Goal: Task Accomplishment & Management: Complete application form

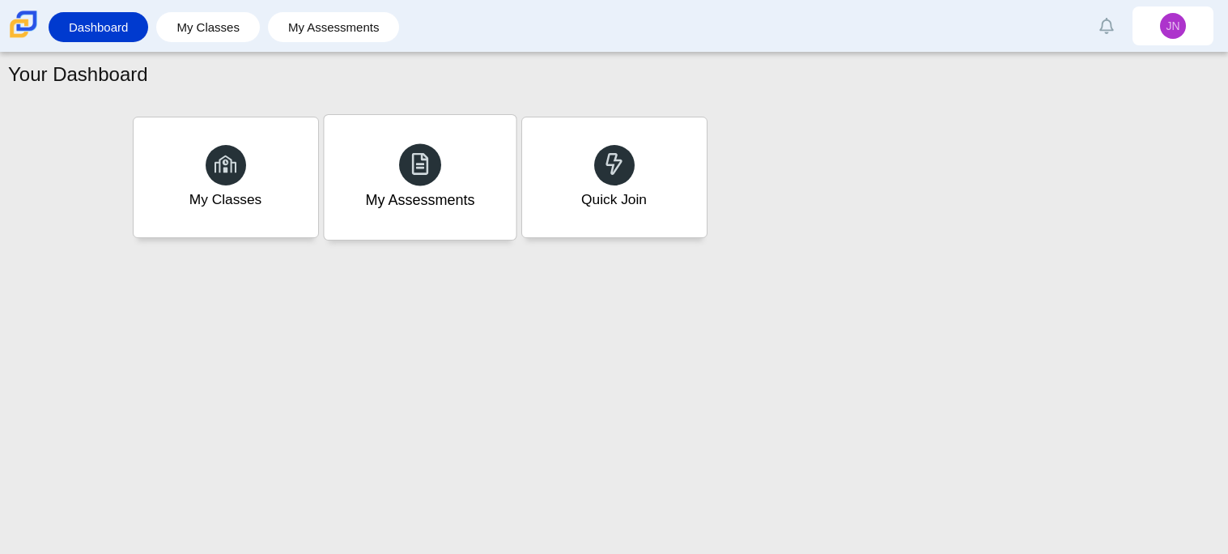
click at [460, 225] on div "My Assessments" at bounding box center [420, 177] width 192 height 125
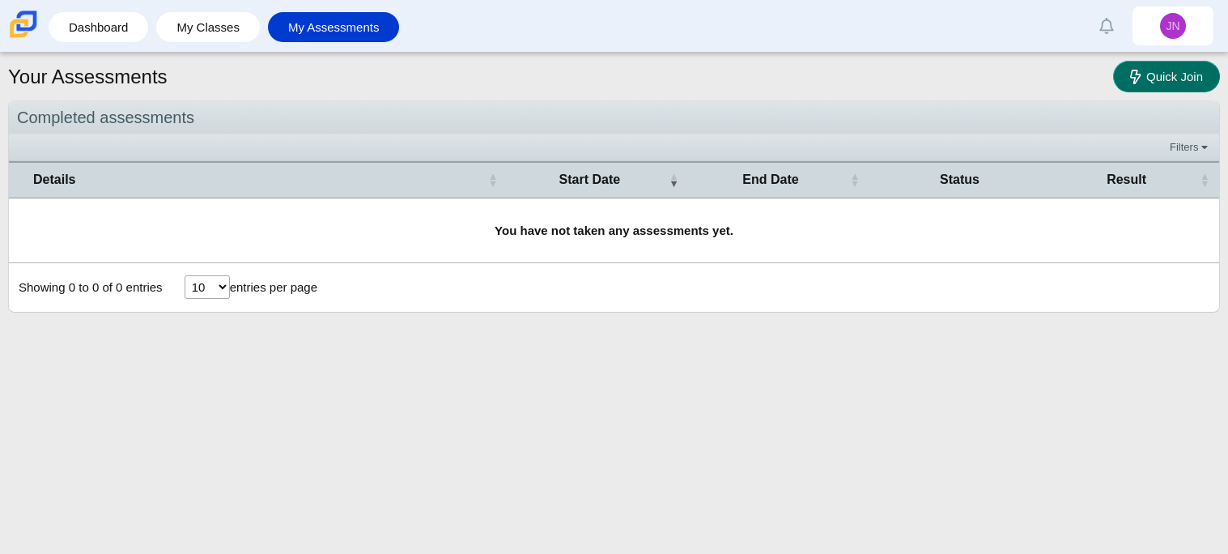
click at [1157, 85] on link "Quick Join" at bounding box center [1166, 77] width 107 height 32
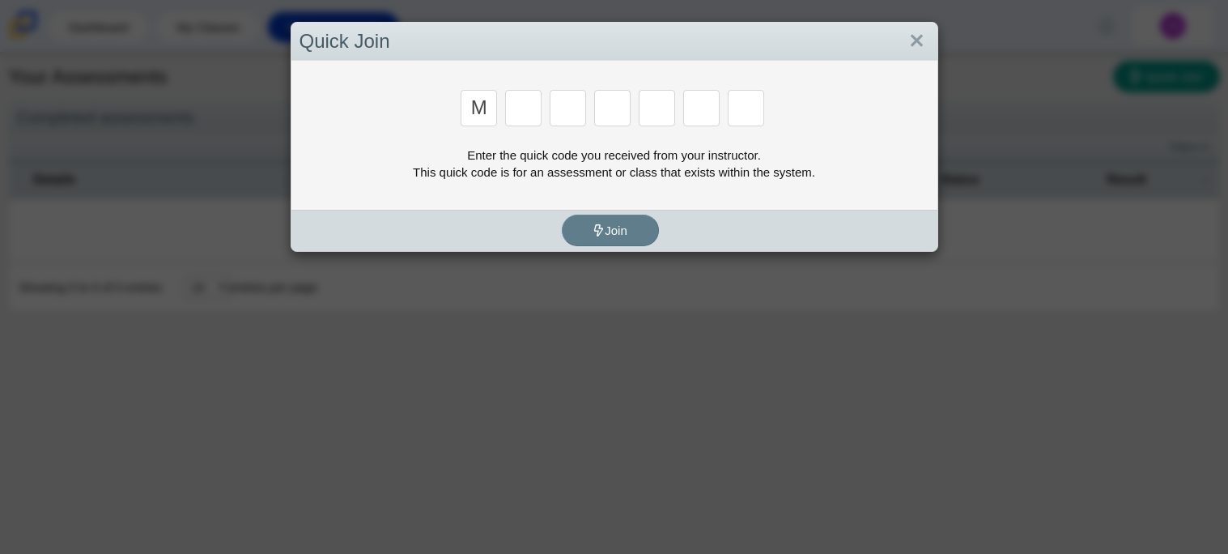
type input "m"
type input "7"
type input "e"
type input "3"
type input "e"
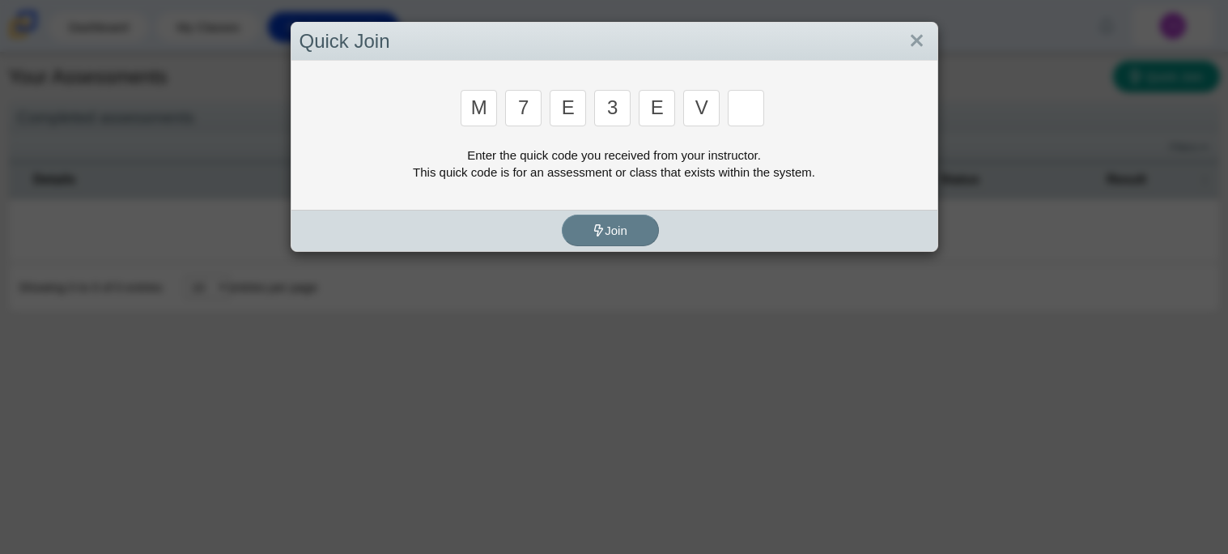
type input "v"
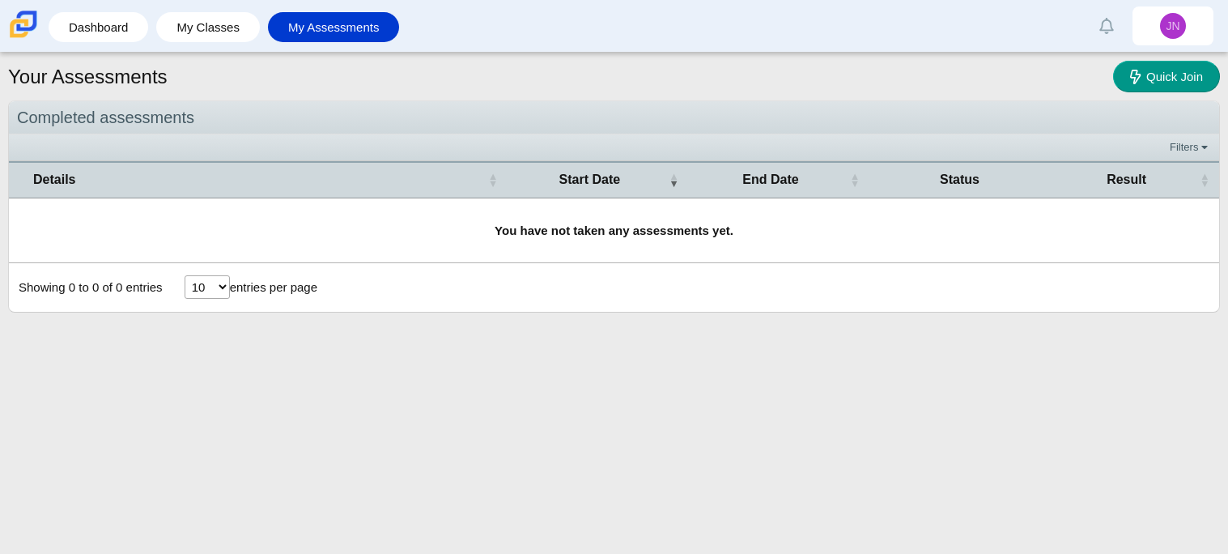
type input "w"
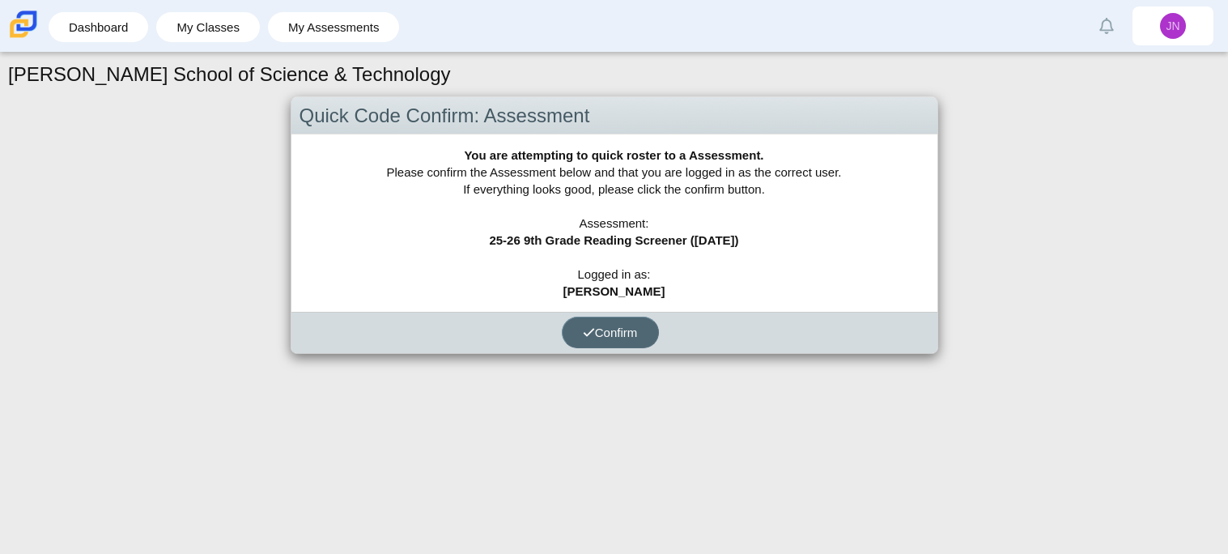
click at [634, 332] on span "Confirm" at bounding box center [610, 332] width 55 height 14
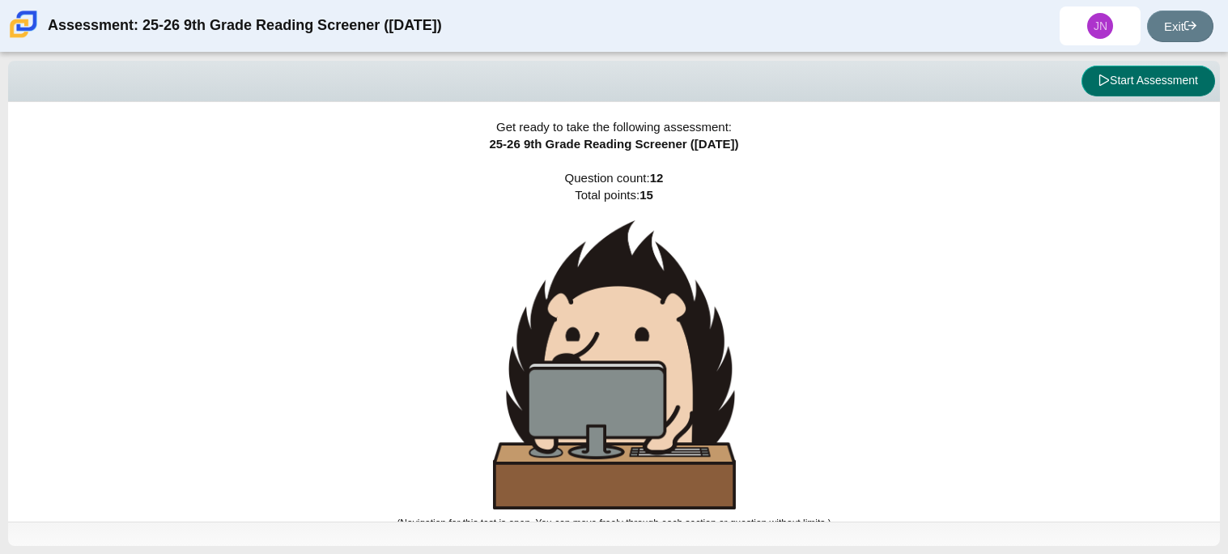
click at [1120, 93] on button "Start Assessment" at bounding box center [1148, 81] width 134 height 31
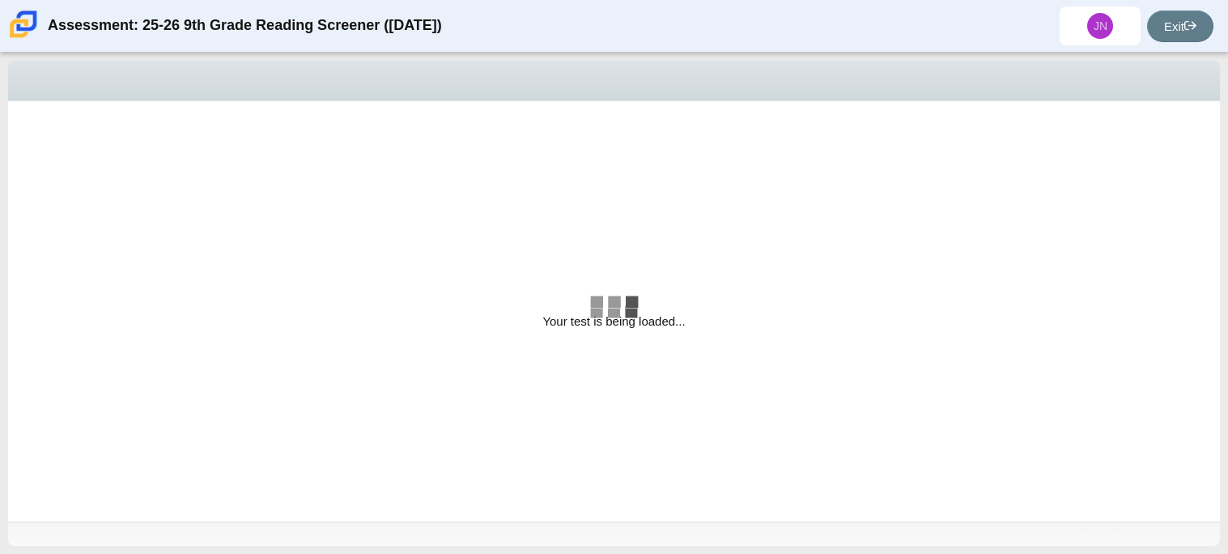
select select "ccc5b315-3c7c-471c-bf90-f22c8299c798"
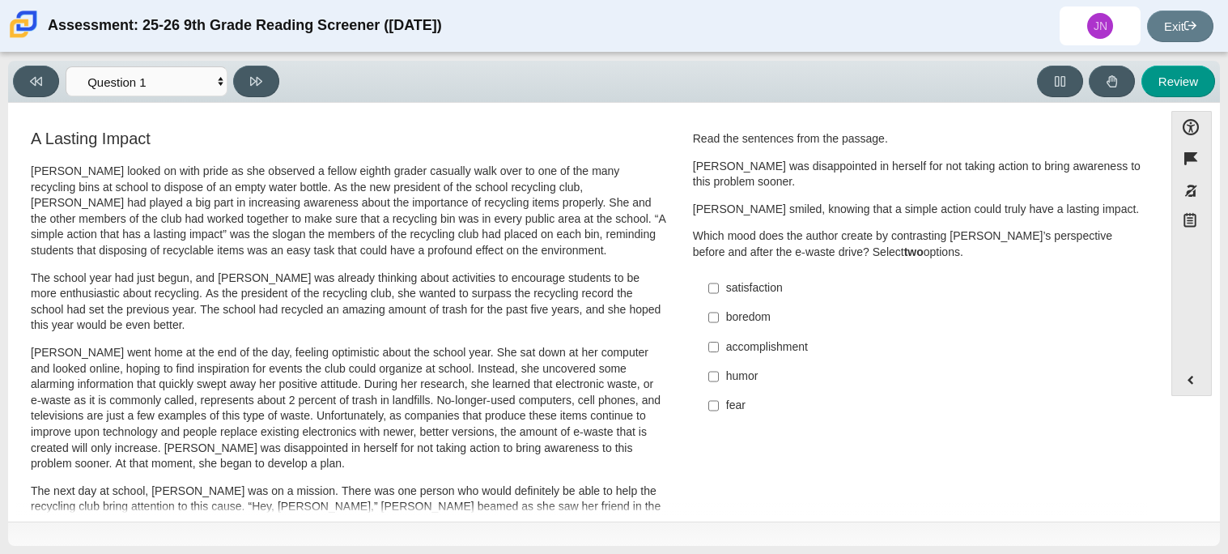
click at [728, 344] on div "accomplishment" at bounding box center [930, 347] width 409 height 16
click at [719, 344] on input "accomplishment accomplishment" at bounding box center [713, 346] width 11 height 29
checkbox input "true"
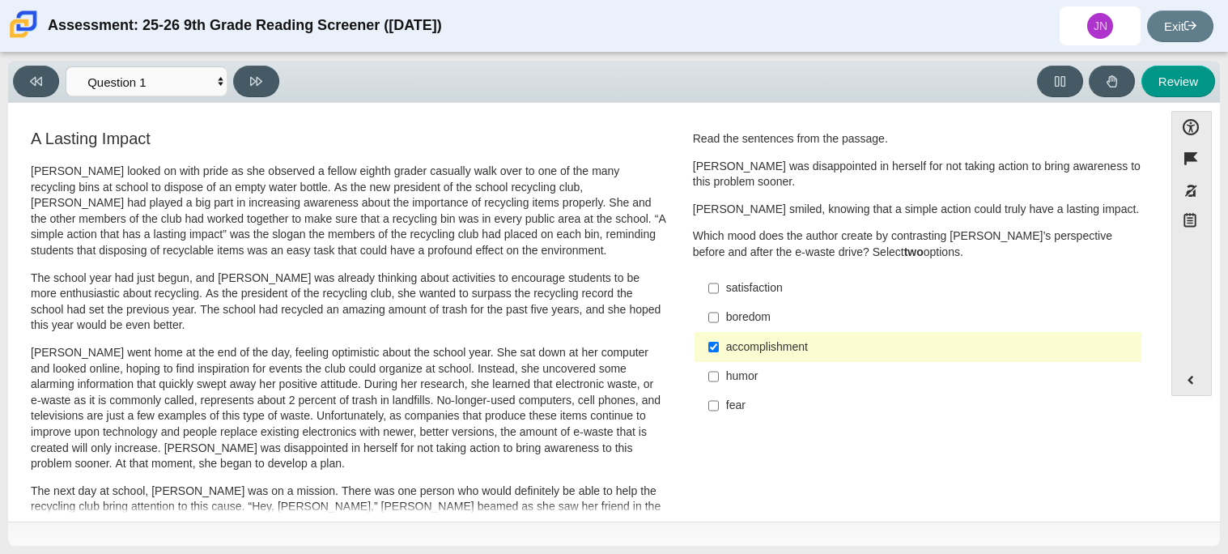
click at [740, 291] on div "satisfaction" at bounding box center [930, 288] width 409 height 16
click at [719, 291] on input "satisfaction satisfaction" at bounding box center [713, 288] width 11 height 29
checkbox input "true"
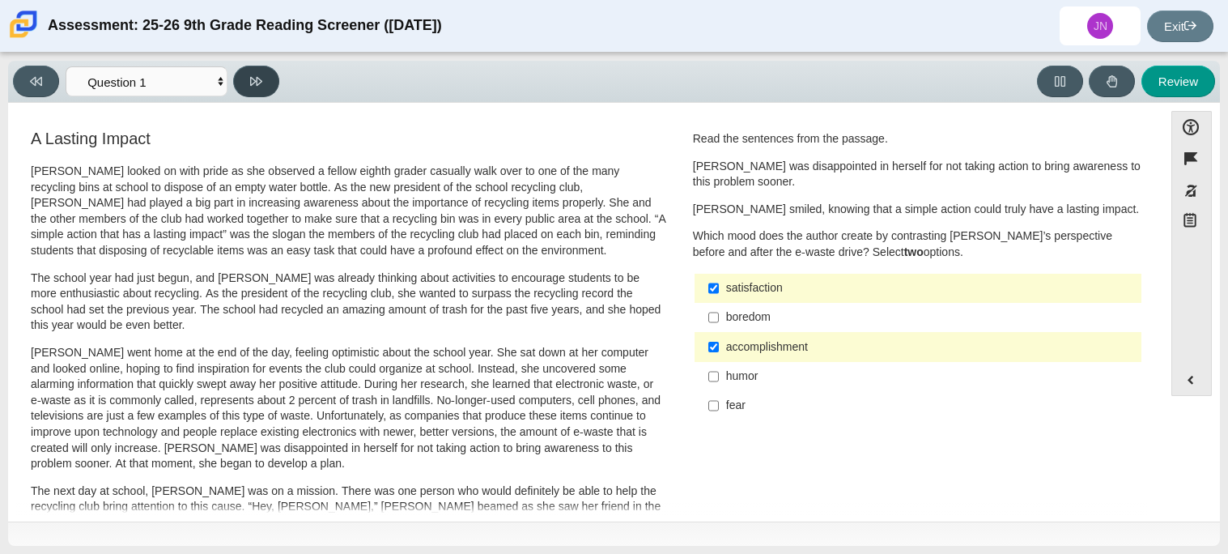
click at [250, 75] on icon at bounding box center [256, 81] width 12 height 12
select select "0ff64528-ffd7-428d-b192-babfaadd44e8"
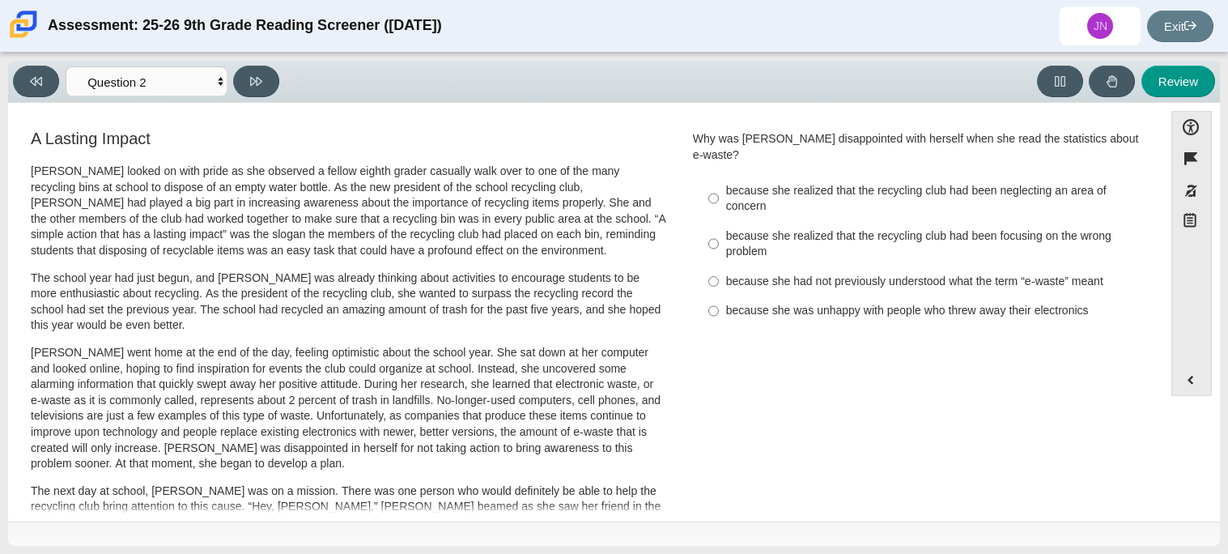
click at [796, 183] on div "because she realized that the recycling club had been neglecting an area of con…" at bounding box center [930, 199] width 409 height 32
click at [719, 180] on input "because she realized that the recycling club had been neglecting an area of con…" at bounding box center [713, 198] width 11 height 45
radio input "true"
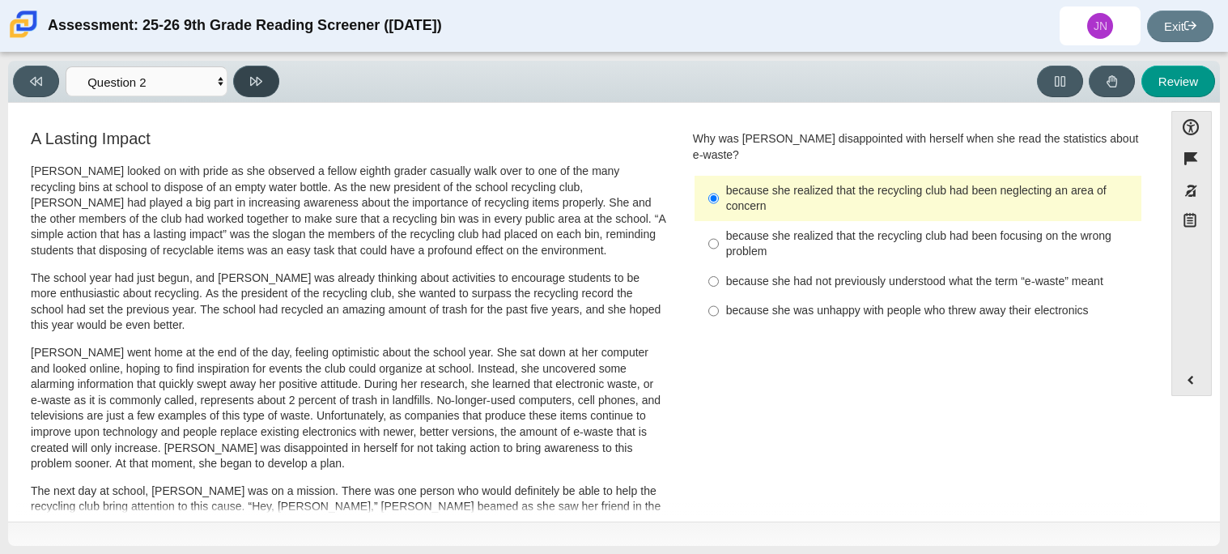
click at [253, 79] on icon at bounding box center [256, 81] width 12 height 12
select select "7ce3d843-6974-4858-901c-1ff39630e843"
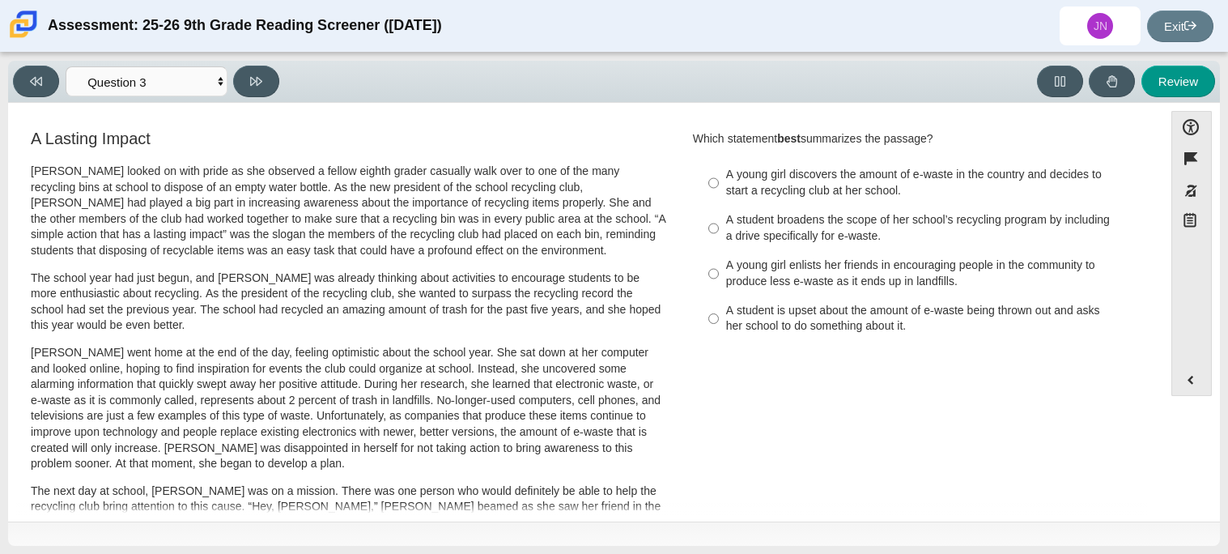
click at [815, 179] on div "A young girl discovers the amount of e-waste in the country and decides to star…" at bounding box center [930, 183] width 409 height 32
click at [719, 179] on input "A young girl discovers the amount of e-waste in the country and decides to star…" at bounding box center [713, 182] width 11 height 45
radio input "true"
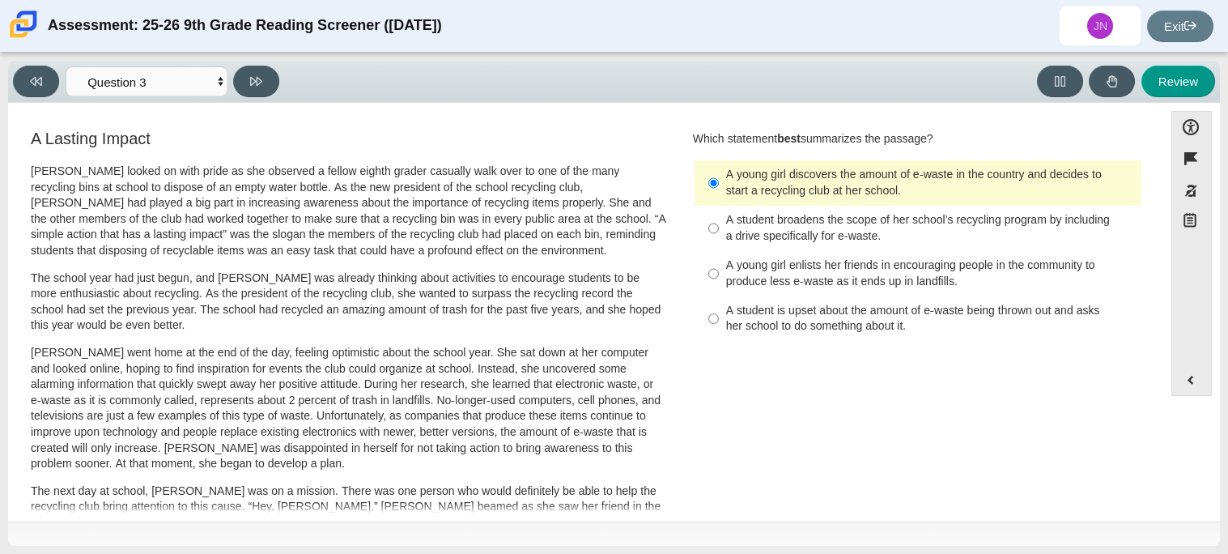
click at [841, 222] on div "A student broadens the scope of her school’s recycling program by including a d…" at bounding box center [930, 228] width 409 height 32
click at [719, 222] on input "A student broadens the scope of her school’s recycling program by including a d…" at bounding box center [713, 228] width 11 height 45
radio input "true"
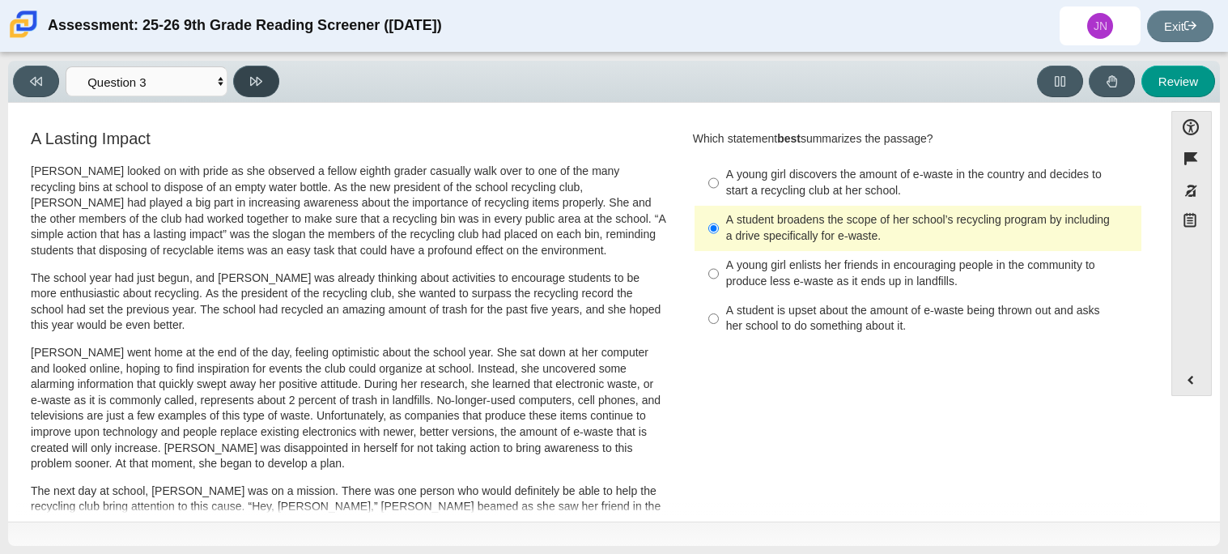
click at [264, 73] on button at bounding box center [256, 82] width 46 height 32
select select "ca9ea0f1-49c5-4bd1-83b0-472c18652b42"
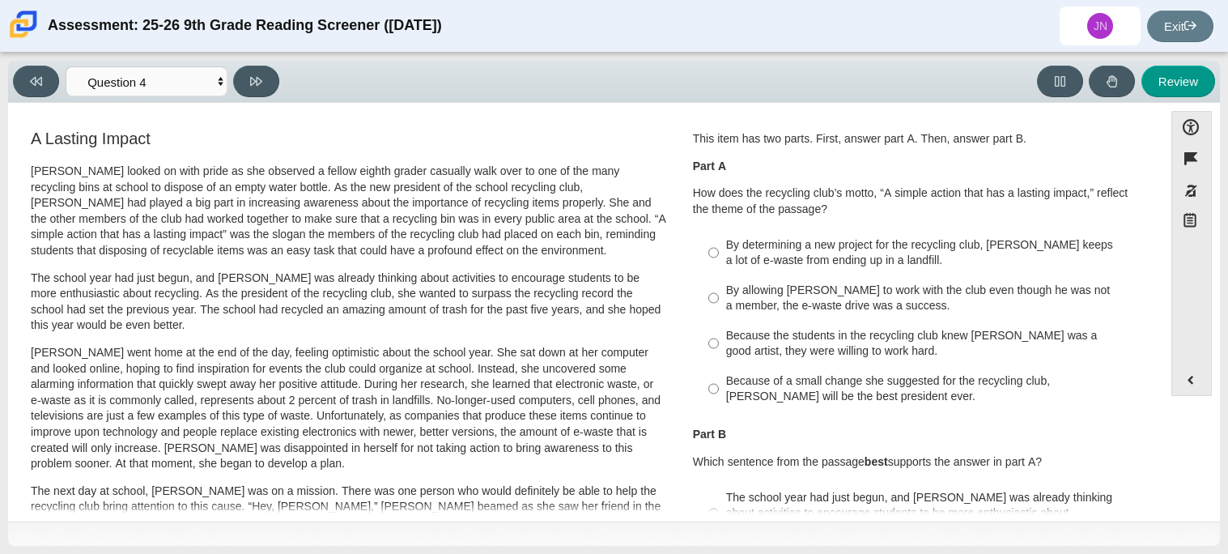
click at [892, 399] on div "Because of a small change she suggested for the recycling club, Scarlett will b…" at bounding box center [930, 389] width 409 height 32
click at [719, 399] on input "Because of a small change she suggested for the recycling club, Scarlett will b…" at bounding box center [713, 388] width 11 height 45
radio input "true"
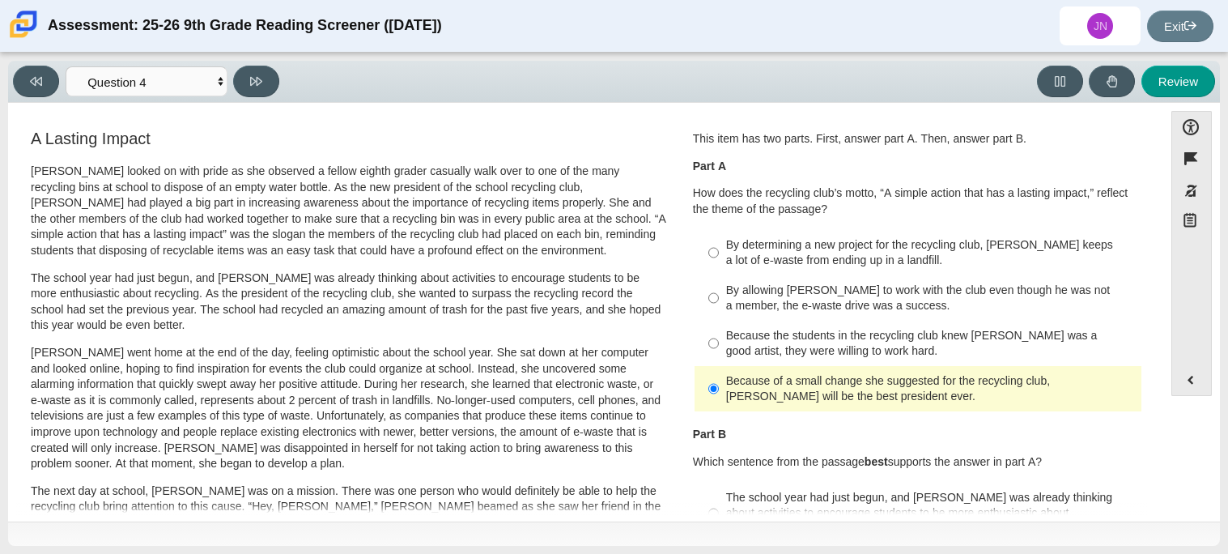
click at [839, 349] on div "Because the students in the recycling club knew Juan Carlos was a good artist, …" at bounding box center [930, 344] width 409 height 32
click at [719, 349] on input "Because the students in the recycling club knew Juan Carlos was a good artist, …" at bounding box center [713, 343] width 11 height 45
radio input "true"
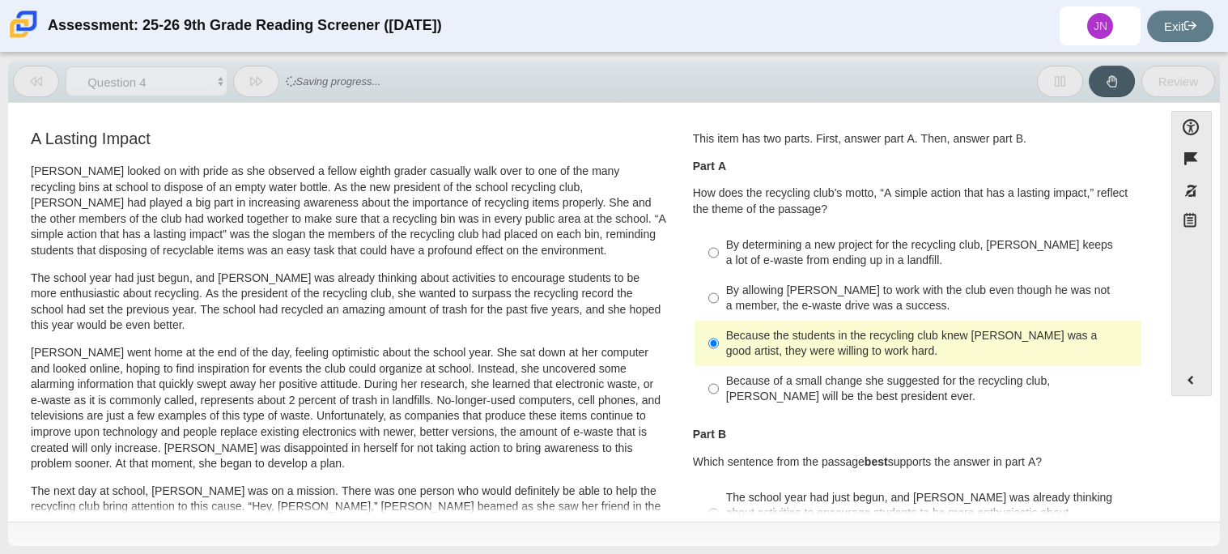
click at [817, 303] on div "By allowing Juan Carlos to work with the club even though he was not a member, …" at bounding box center [930, 298] width 409 height 32
click at [719, 303] on input "By allowing Juan Carlos to work with the club even though he was not a member, …" at bounding box center [713, 297] width 11 height 45
radio input "true"
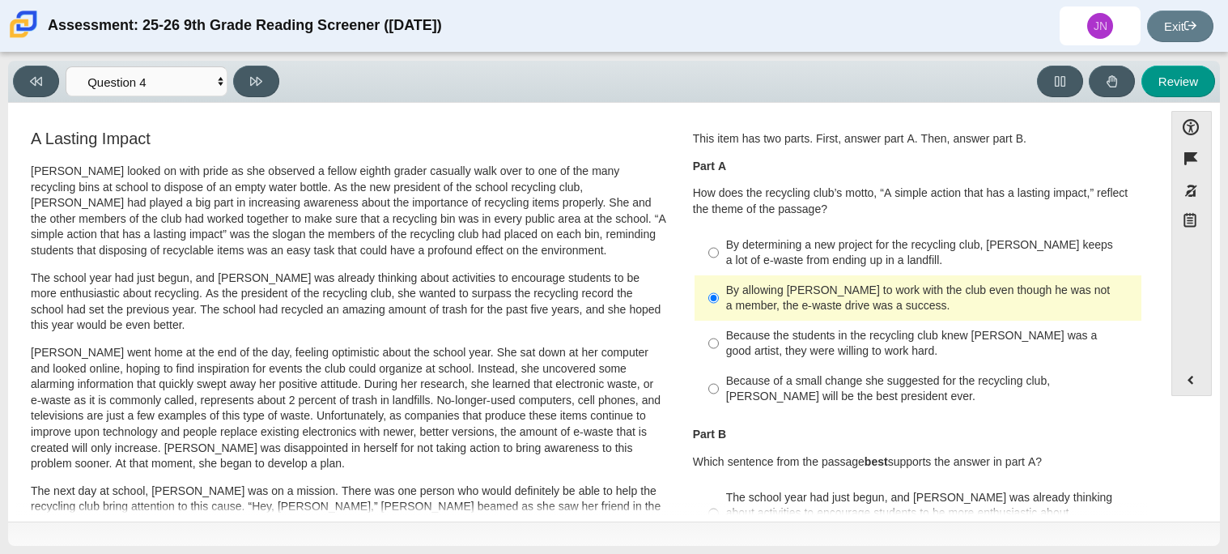
click at [798, 245] on div "By determining a new project for the recycling club, Scarlett keeps a lot of e-…" at bounding box center [930, 253] width 409 height 32
click at [719, 245] on input "By determining a new project for the recycling club, Scarlett keeps a lot of e-…" at bounding box center [713, 252] width 11 height 45
radio input "true"
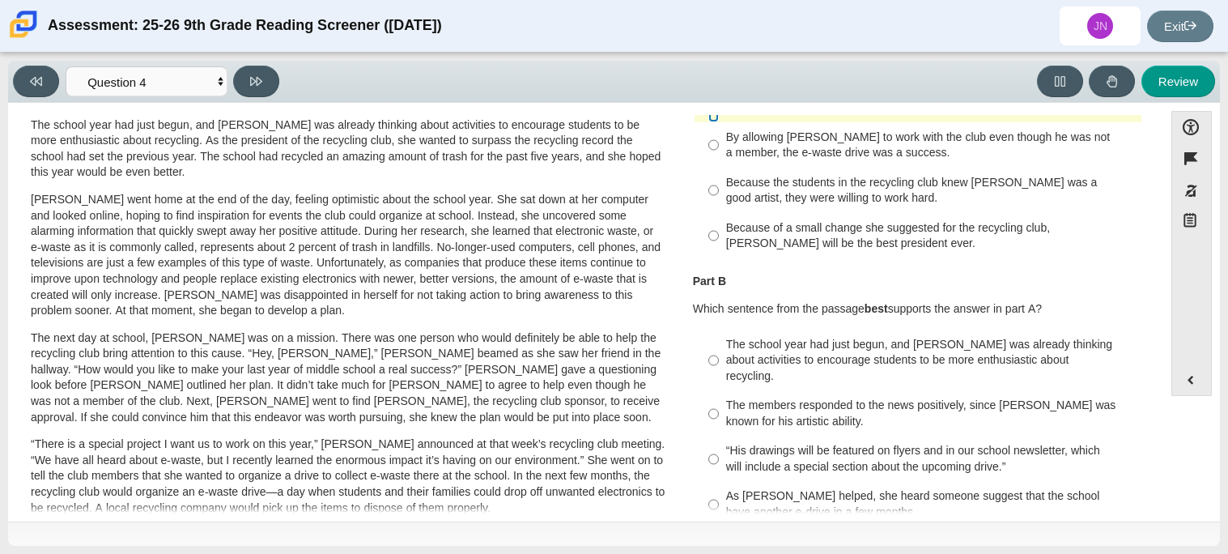
scroll to position [157, 0]
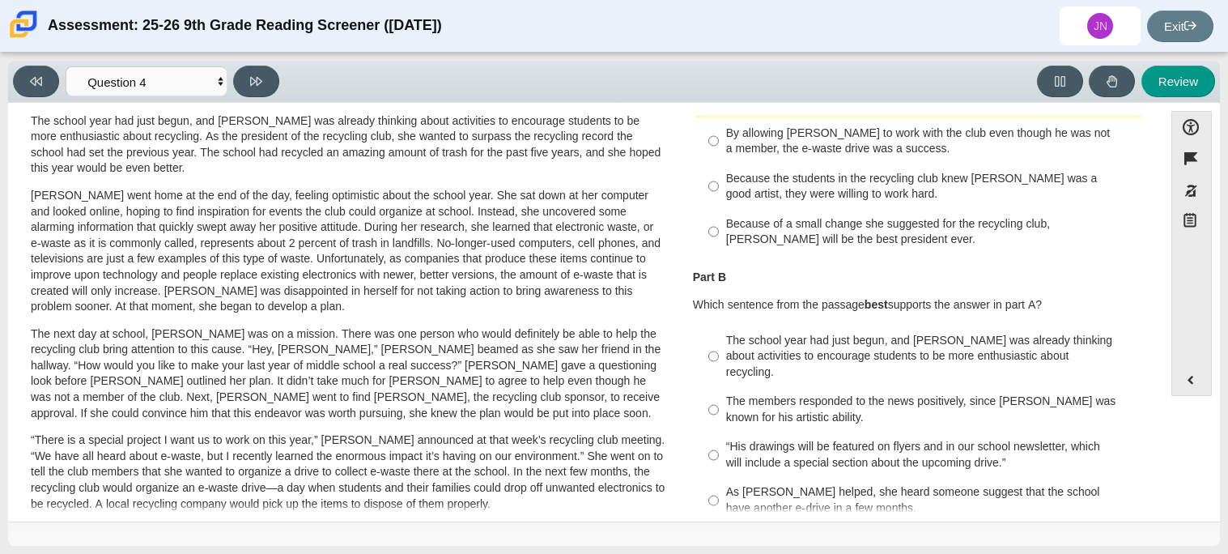
click at [826, 497] on div "As Scarlett helped, she heard someone suggest that the school have another e-dr…" at bounding box center [930, 500] width 409 height 32
click at [719, 497] on input "As Scarlett helped, she heard someone suggest that the school have another e-dr…" at bounding box center [713, 500] width 11 height 45
radio input "true"
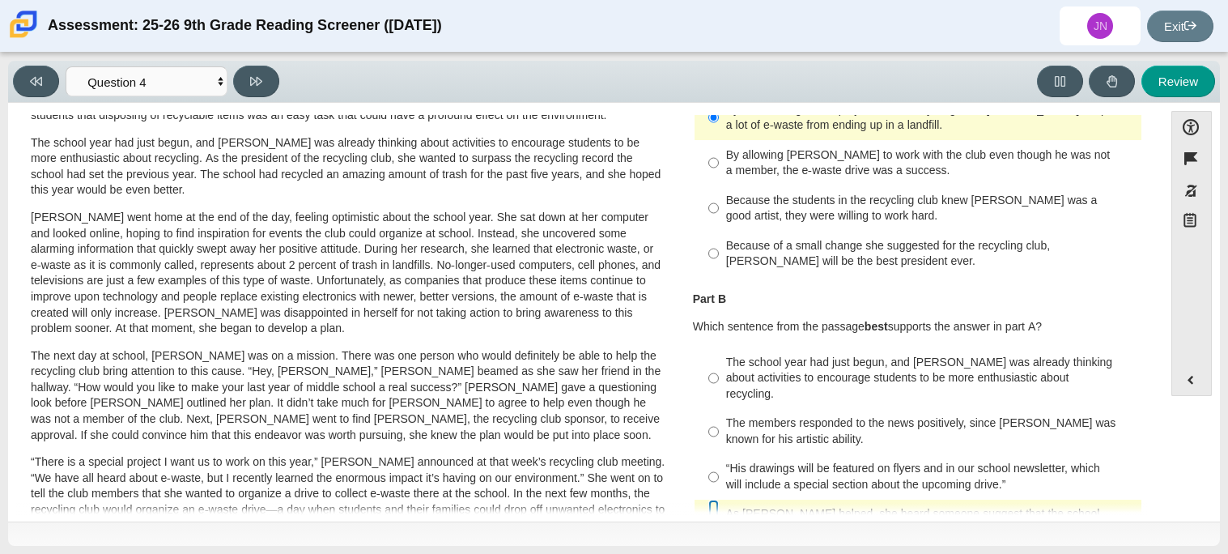
scroll to position [0, 0]
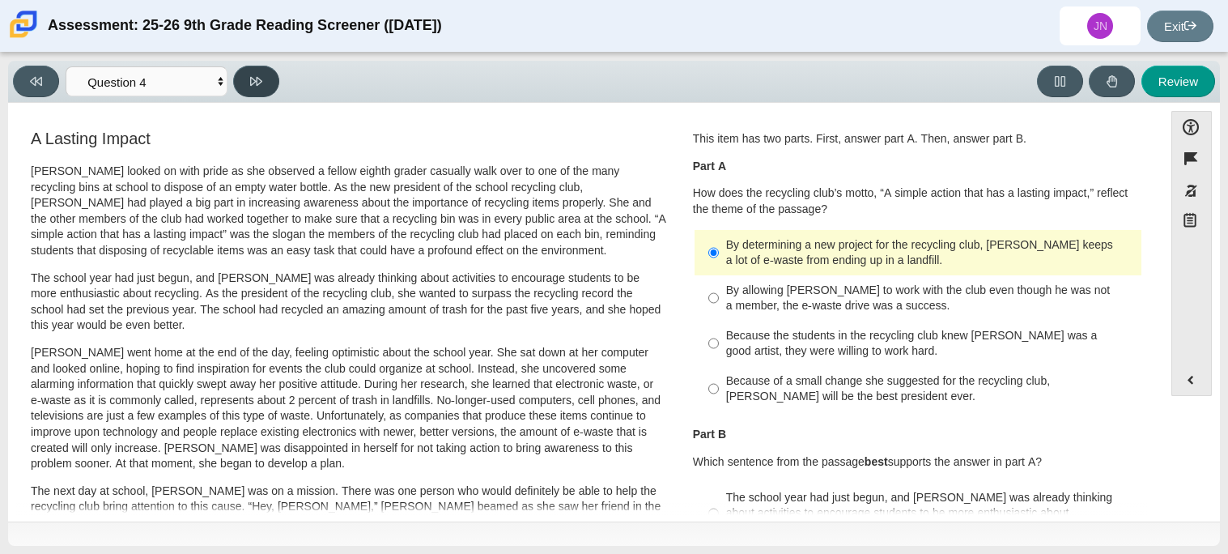
click at [233, 76] on button at bounding box center [256, 82] width 46 height 32
select select "e41f1a79-e29f-4095-8030-a53364015bed"
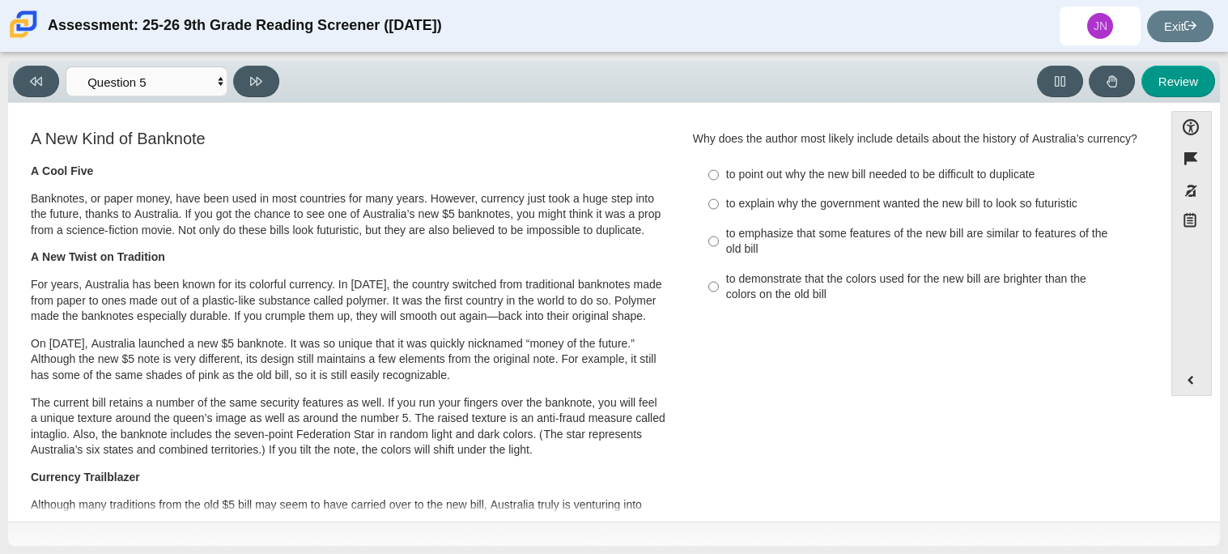
click at [928, 232] on div "to emphasize that some features of the new bill are similar to features of the …" at bounding box center [930, 242] width 409 height 32
click at [719, 232] on input "to emphasize that some features of the new bill are similar to features of the …" at bounding box center [713, 241] width 11 height 45
radio input "true"
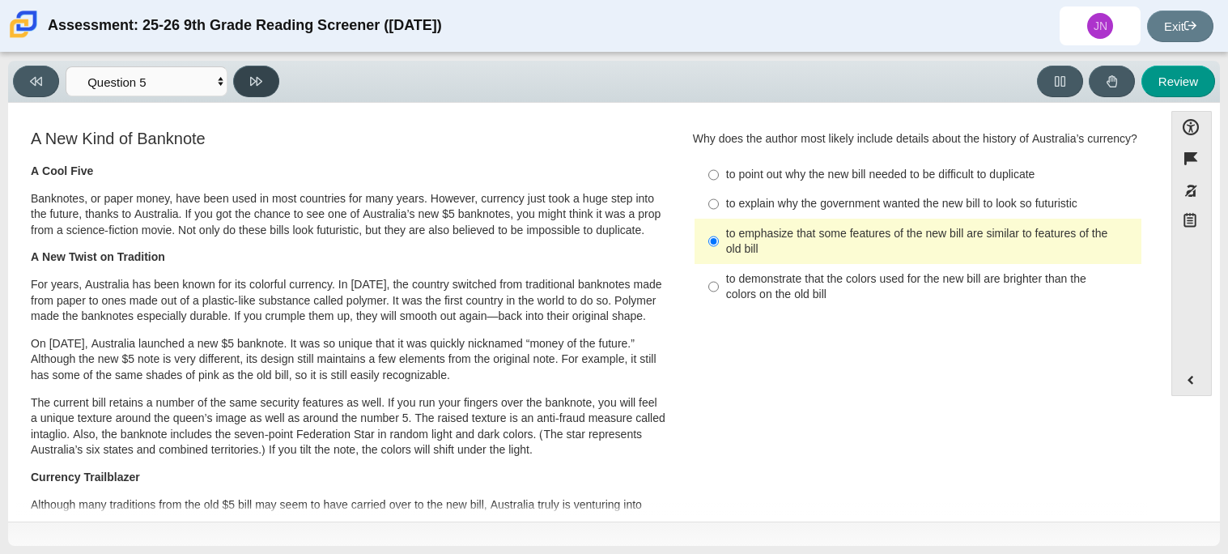
click at [248, 81] on button at bounding box center [256, 82] width 46 height 32
select select "69146e31-7b3d-4a3e-9ce6-f30c24342ae0"
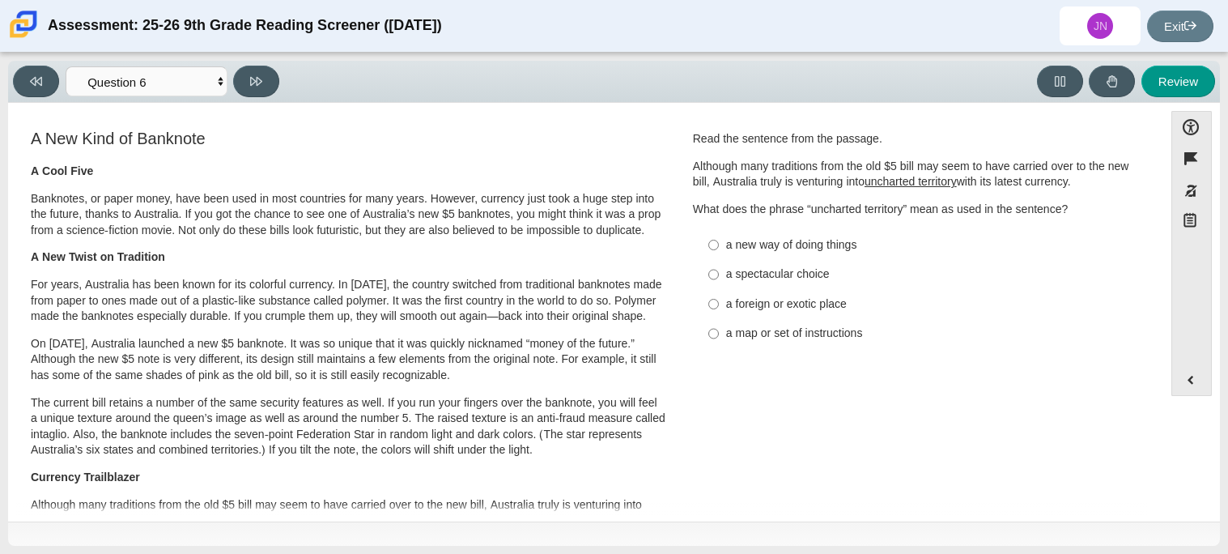
click at [806, 246] on div "a new way of doing things" at bounding box center [930, 245] width 409 height 16
click at [719, 246] on input "a new way of doing things a new way of doing things" at bounding box center [713, 244] width 11 height 29
radio input "true"
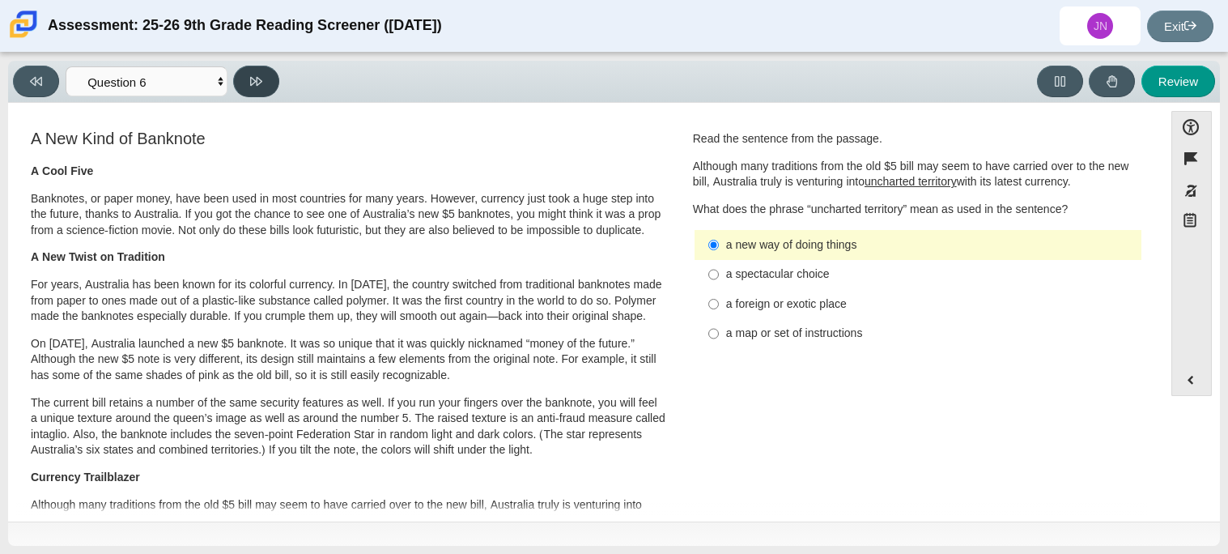
click at [246, 94] on button at bounding box center [256, 82] width 46 height 32
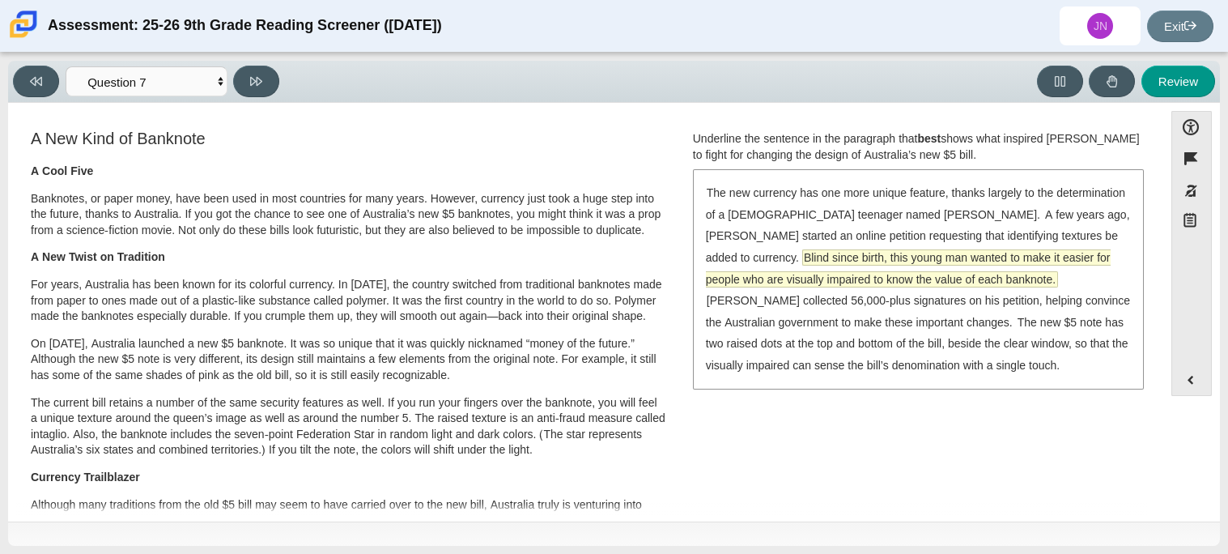
click at [883, 255] on span "Blind since birth, this young man wanted to make it easier for people who are v…" at bounding box center [908, 268] width 405 height 36
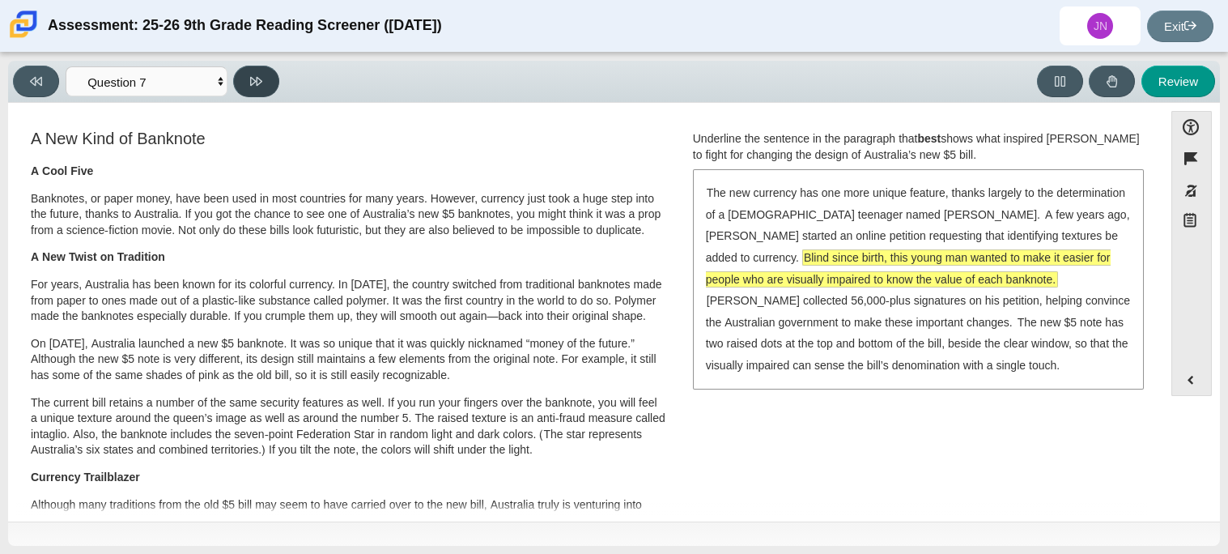
click at [267, 80] on button at bounding box center [256, 82] width 46 height 32
select select "ea8338c2-a6a3-418e-a305-2b963b54a290"
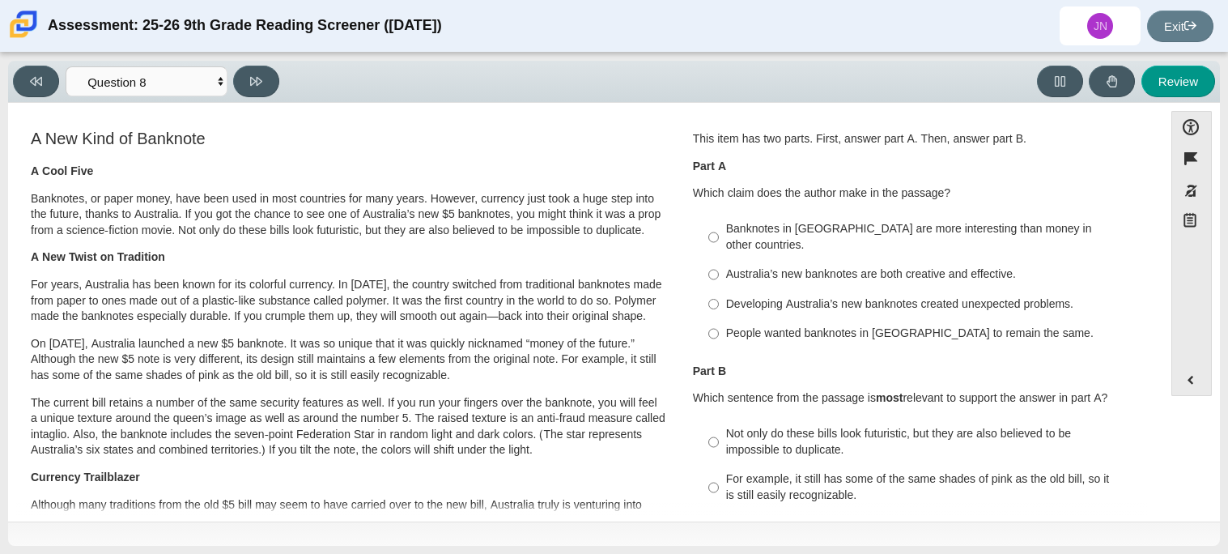
click at [832, 266] on div "Australia’s new banknotes are both creative and effective." at bounding box center [930, 274] width 409 height 16
click at [719, 260] on input "Australia’s new banknotes are both creative and effective. Australia’s new bank…" at bounding box center [713, 274] width 11 height 29
radio input "true"
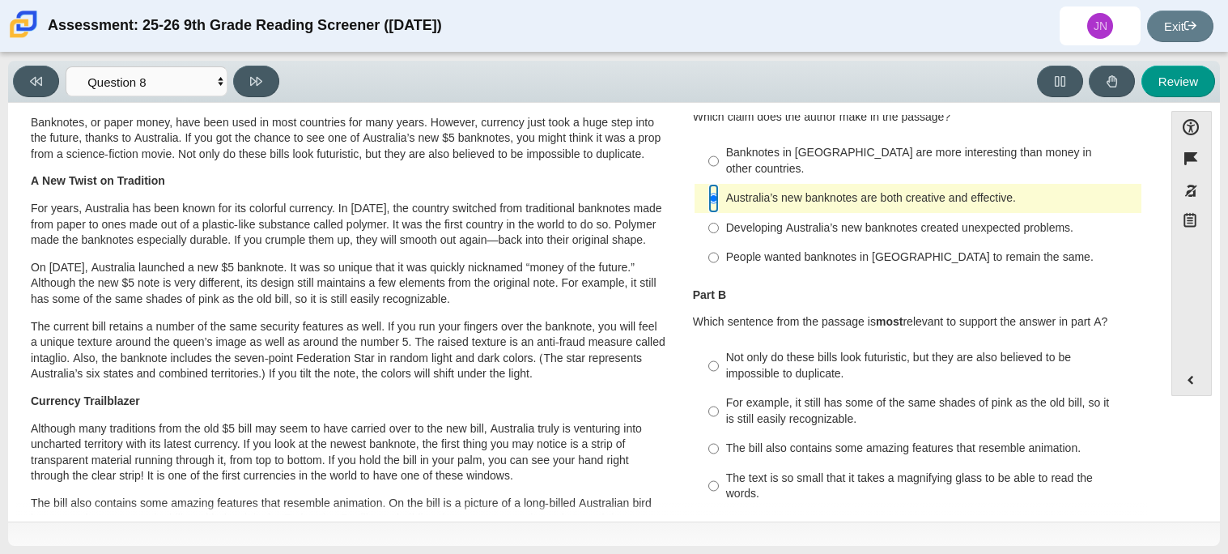
scroll to position [77, 0]
click at [816, 350] on div "Not only do these bills look futuristic, but they are also believed to be impos…" at bounding box center [930, 365] width 409 height 32
click at [719, 350] on input "Not only do these bills look futuristic, but they are also believed to be impos…" at bounding box center [713, 364] width 11 height 45
radio input "true"
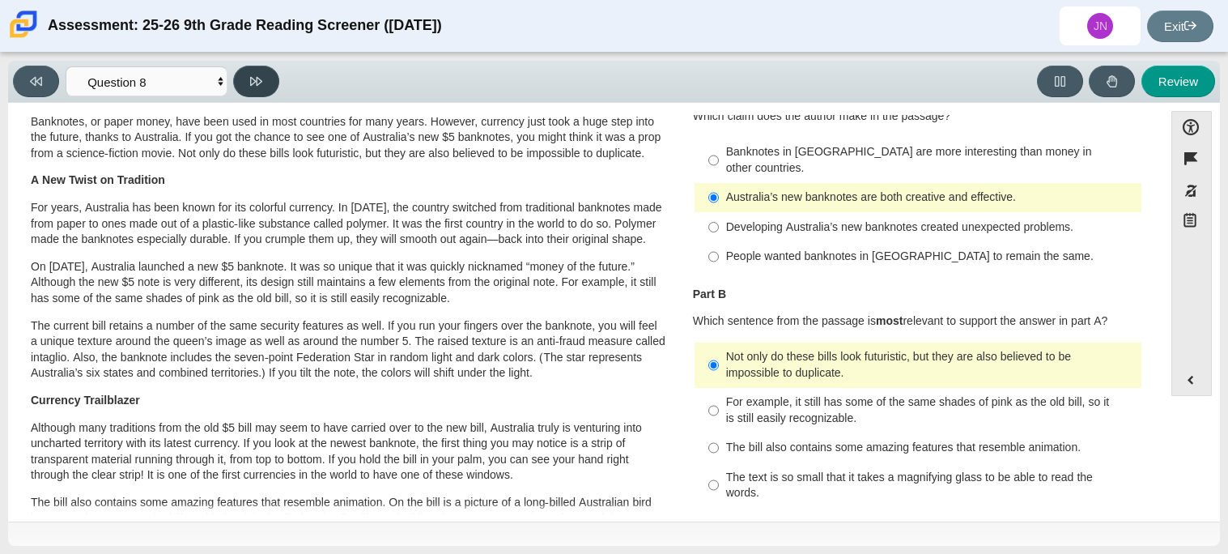
click at [269, 85] on button at bounding box center [256, 82] width 46 height 32
select select "89f058d6-b15c-4ef5-a4b3-fdaffb8868b6"
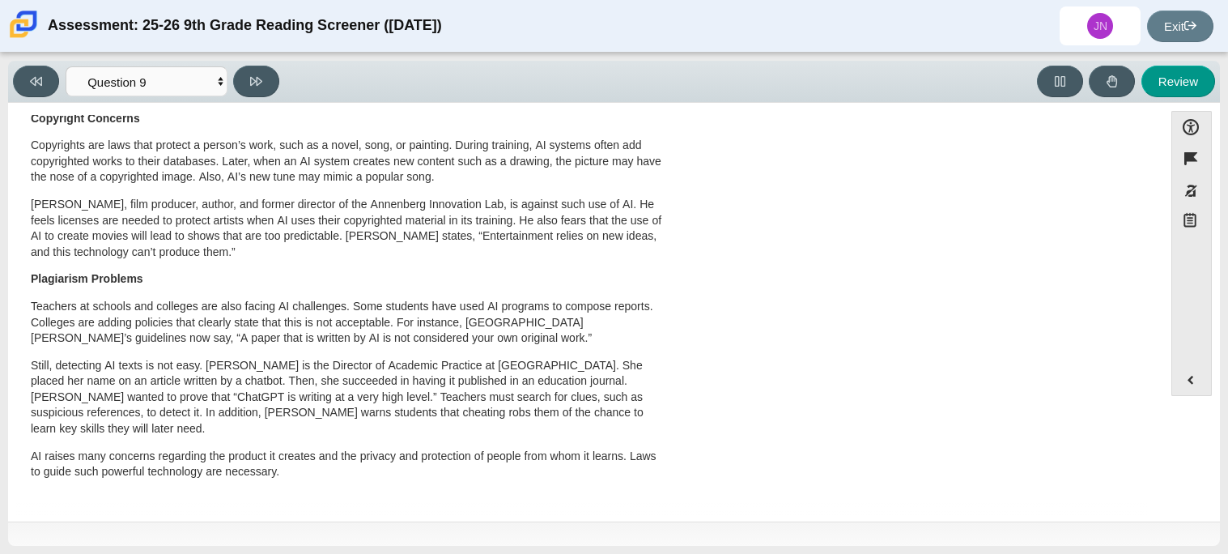
scroll to position [0, 0]
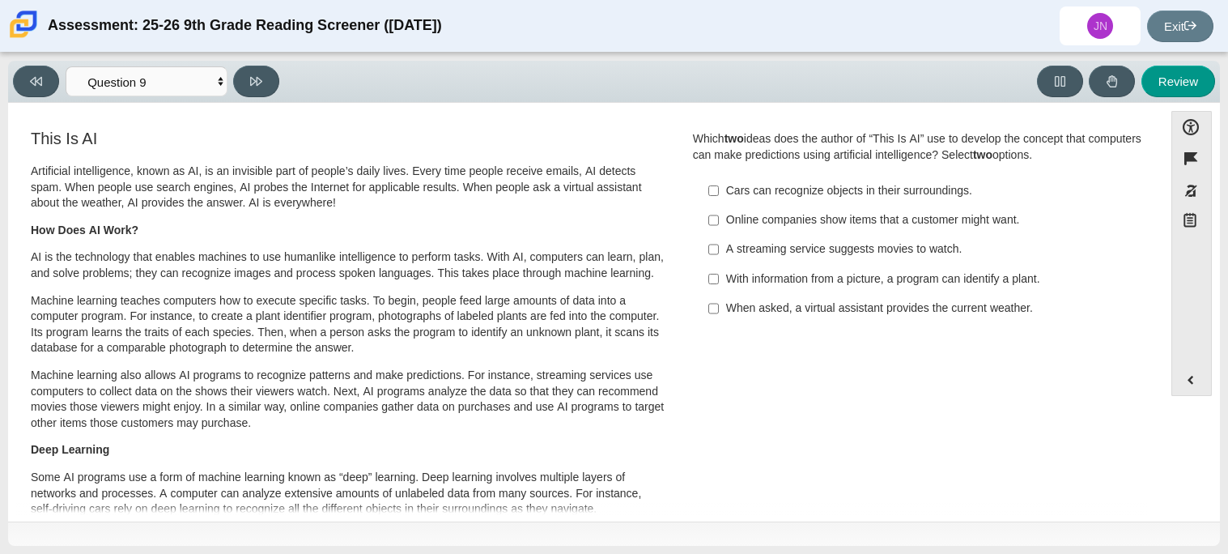
click at [724, 261] on label "A streaming service suggests movies to watch. A streaming service suggests movi…" at bounding box center [919, 249] width 444 height 29
click at [719, 261] on input "A streaming service suggests movies to watch. A streaming service suggests movi…" at bounding box center [713, 249] width 11 height 29
checkbox input "true"
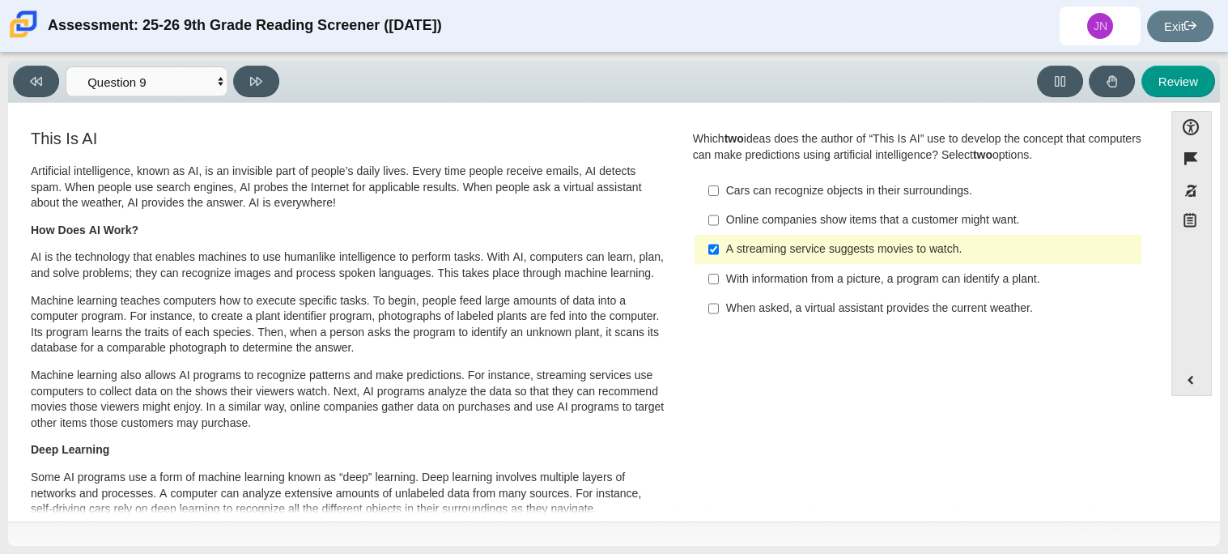
click at [236, 289] on div "Artificial intelligence, known as AI, is an invisible part of people’s daily li…" at bounding box center [348, 442] width 635 height 558
click at [734, 229] on label "Online companies show items that a customer might want. Online companies show i…" at bounding box center [919, 220] width 444 height 29
click at [719, 229] on input "Online companies show items that a customer might want. Online companies show i…" at bounding box center [713, 220] width 11 height 29
checkbox input "true"
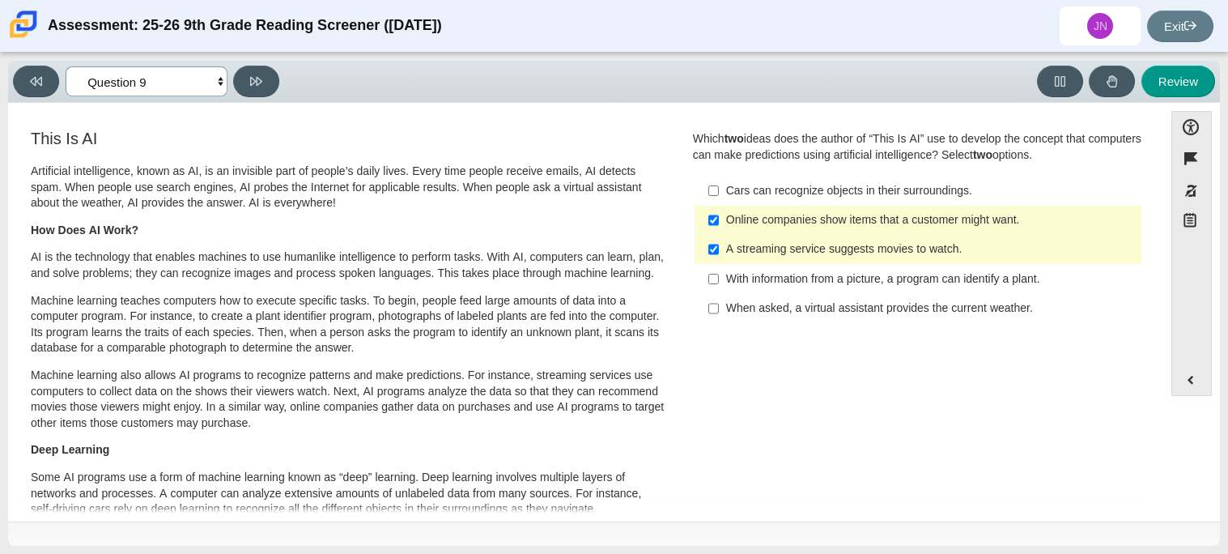
click at [219, 71] on select "Questions Question 1 Question 2 Question 3 Question 4 Question 5 Question 6 Que…" at bounding box center [147, 81] width 162 height 30
click at [264, 80] on button at bounding box center [256, 82] width 46 height 32
select select "cdf3c14e-a918-44d1-9b63-3db0fa81641e"
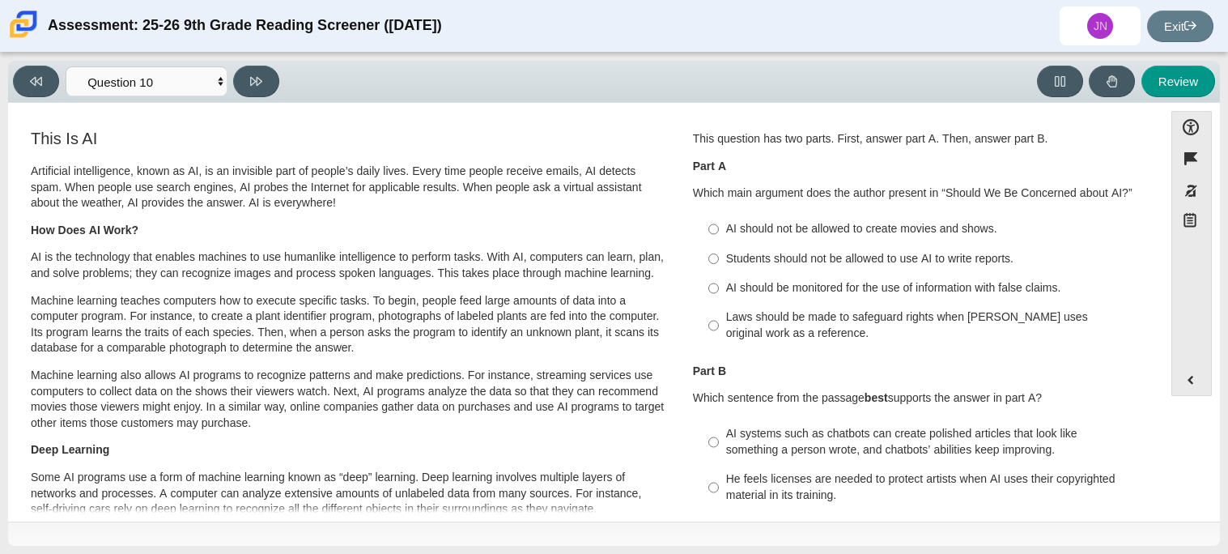
click at [726, 325] on div "Laws should be made to safeguard rights when AI uses original work as a referen…" at bounding box center [930, 325] width 409 height 32
click at [719, 325] on input "Laws should be made to safeguard rights when AI uses original work as a referen…" at bounding box center [713, 325] width 11 height 45
radio input "true"
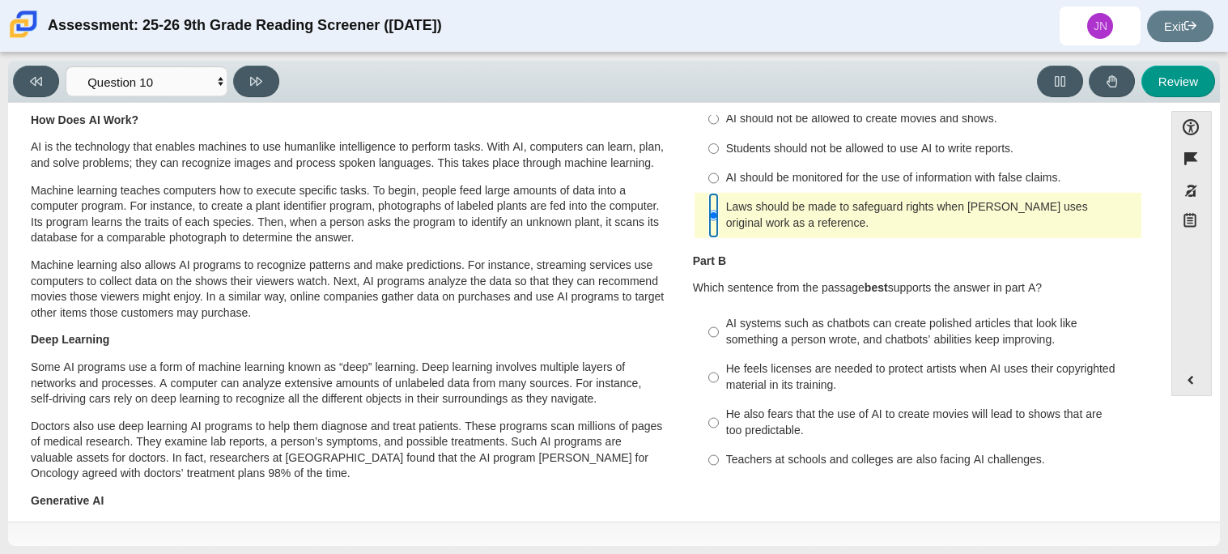
scroll to position [147, 0]
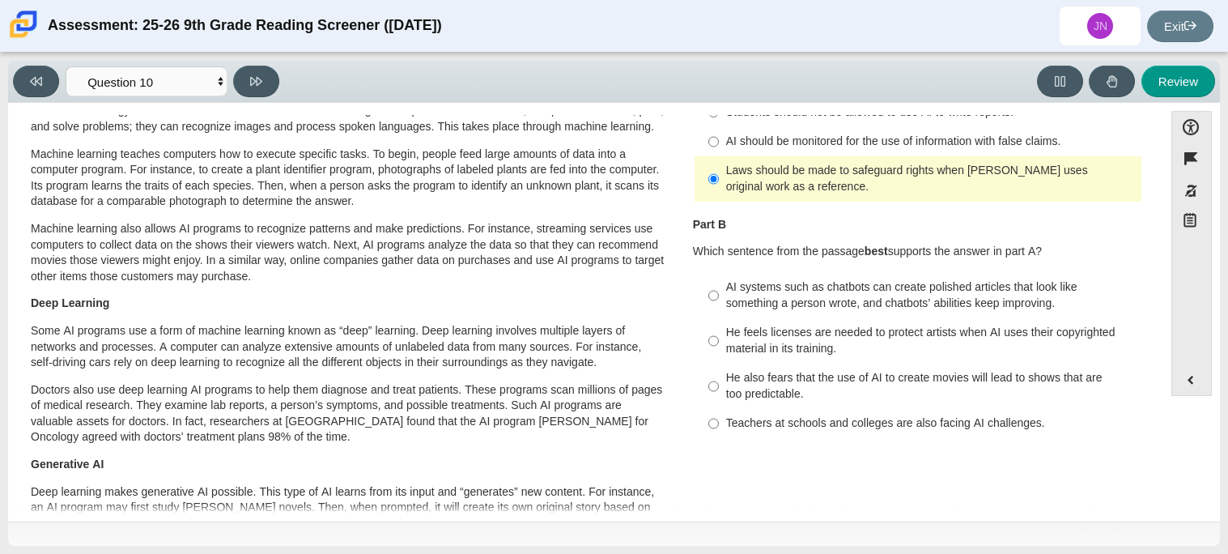
click at [795, 358] on label "He feels licenses are needed to protect artists when AI uses their copyrighted …" at bounding box center [919, 340] width 444 height 45
click at [719, 358] on input "He feels licenses are needed to protect artists when AI uses their copyrighted …" at bounding box center [713, 340] width 11 height 45
radio input "true"
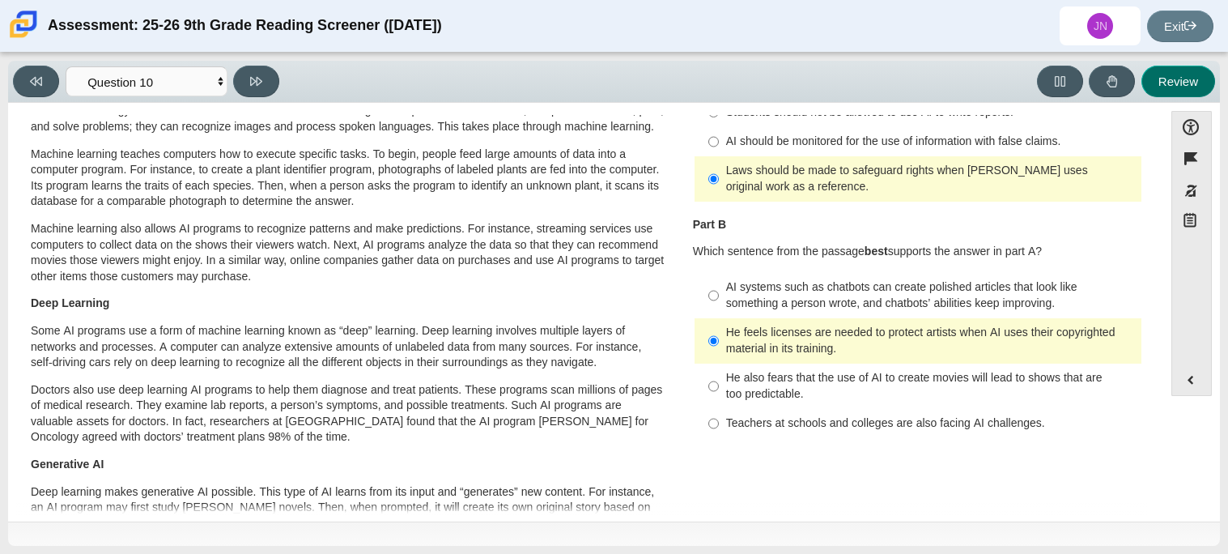
click at [1183, 86] on button "Review" at bounding box center [1178, 82] width 74 height 32
select select "review"
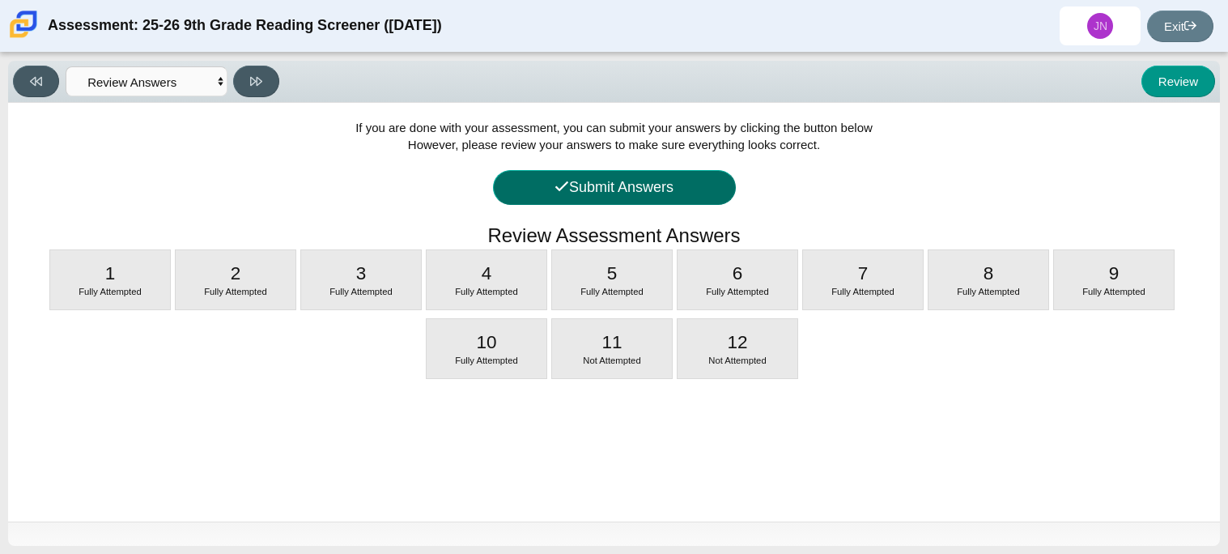
click at [624, 193] on button "Submit Answers" at bounding box center [614, 187] width 243 height 35
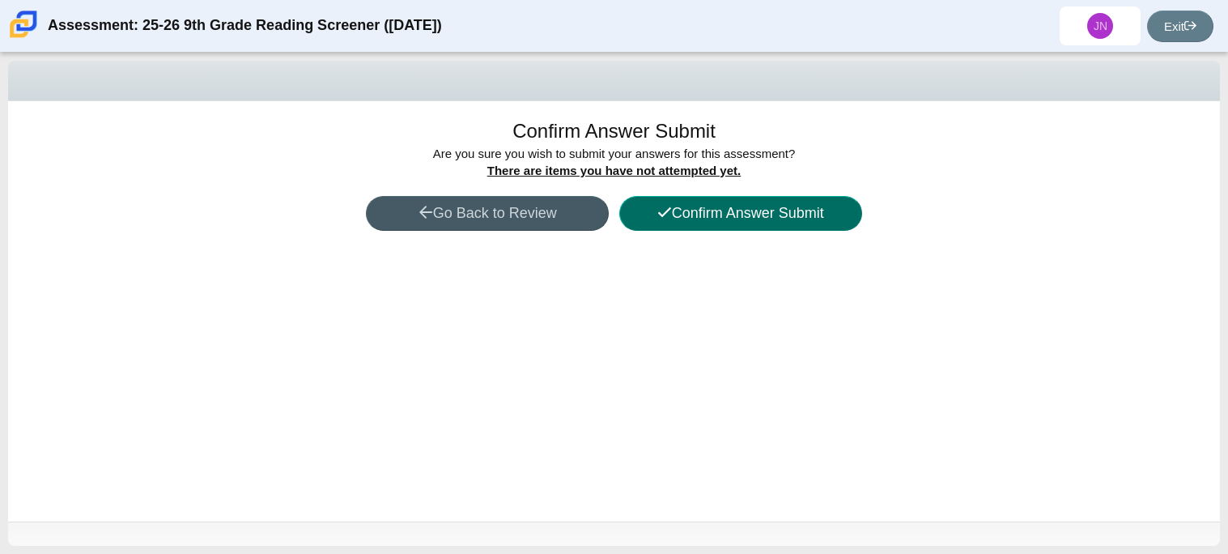
click at [657, 212] on icon at bounding box center [664, 212] width 15 height 15
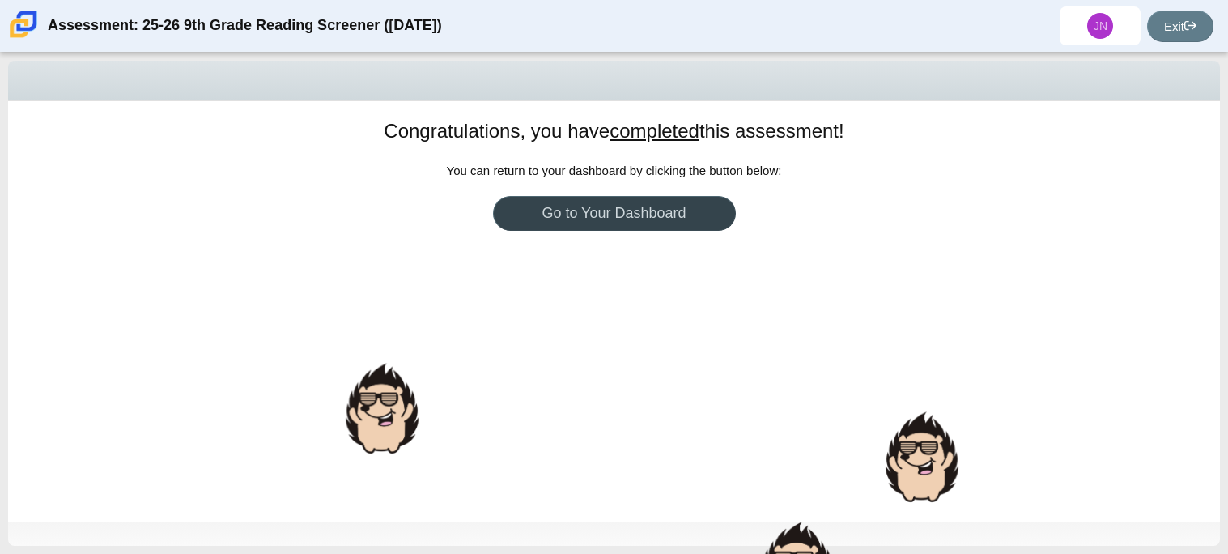
click at [597, 214] on link "Go to Your Dashboard" at bounding box center [614, 213] width 243 height 35
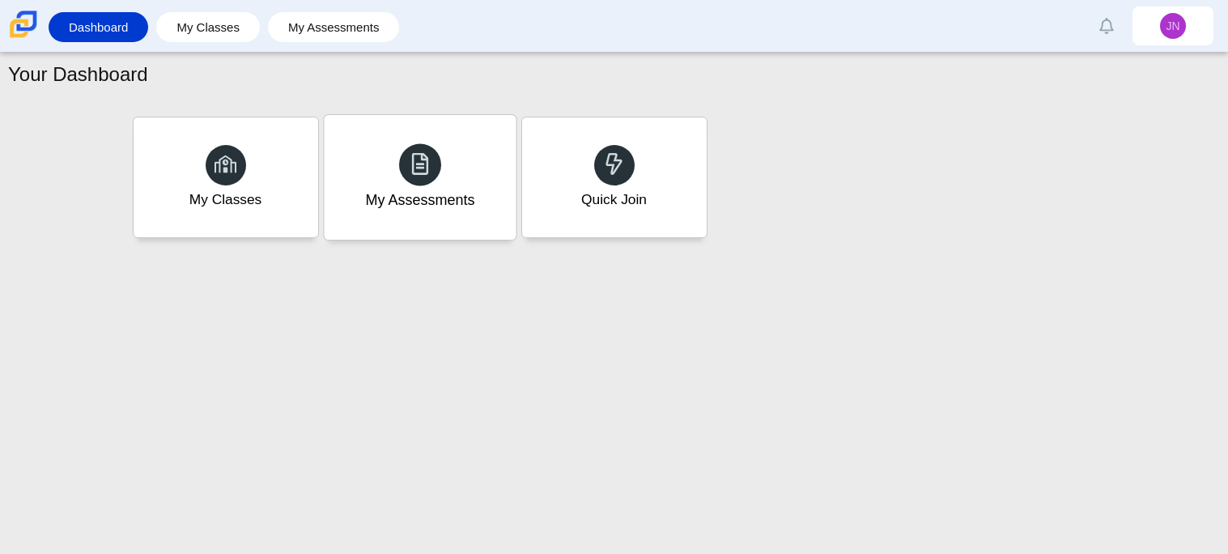
click at [440, 167] on div at bounding box center [420, 164] width 42 height 42
click at [520, 203] on div "Quick Join" at bounding box center [614, 177] width 192 height 125
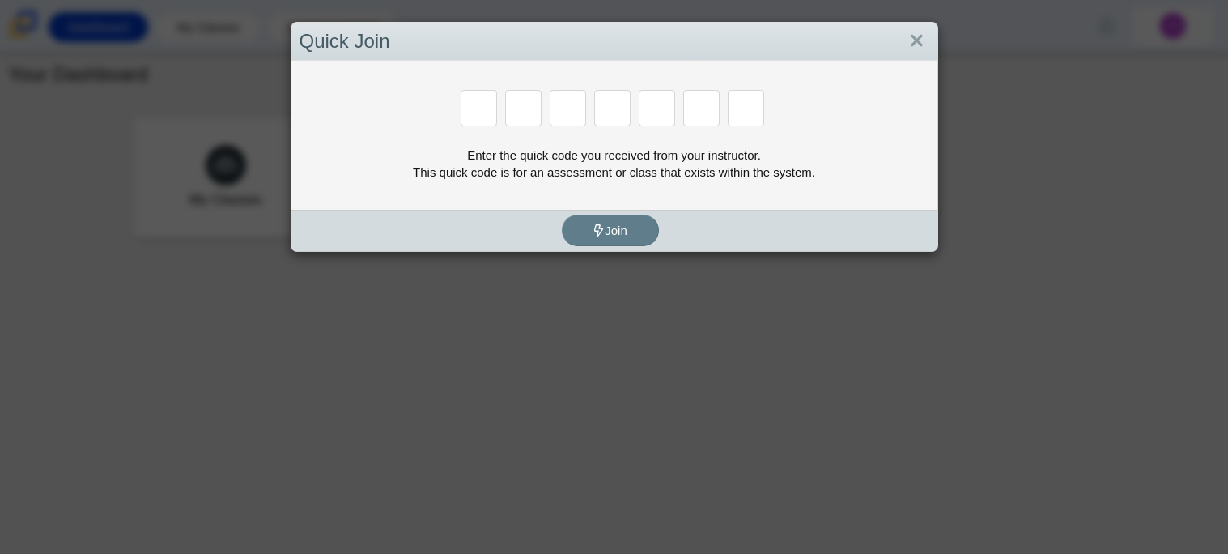
click at [955, 441] on div "Quick Join Enter the quick code you received from your instructor. This quick c…" at bounding box center [614, 277] width 1228 height 554
